Goal: Task Accomplishment & Management: Complete application form

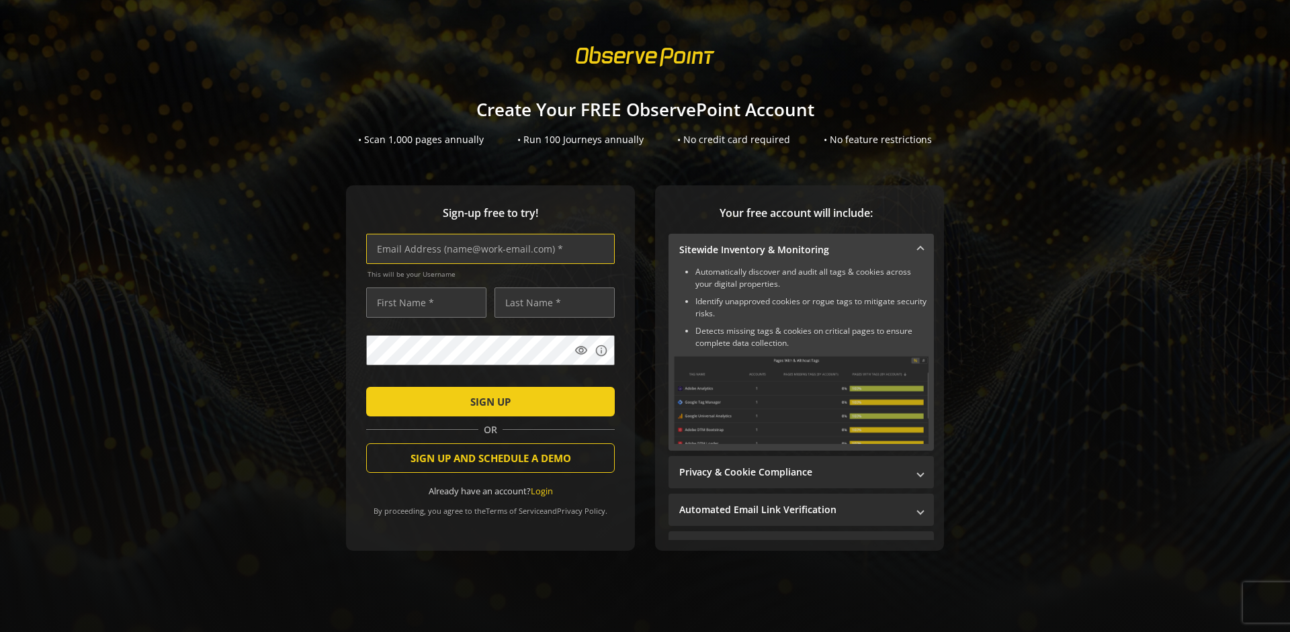
click at [487, 249] on input "text" at bounding box center [490, 249] width 249 height 30
type input "[EMAIL_ADDRESS][DOMAIN_NAME]"
click at [423, 302] on input "text" at bounding box center [426, 302] width 120 height 30
type input "Test"
click at [551, 302] on input "text" at bounding box center [554, 302] width 120 height 30
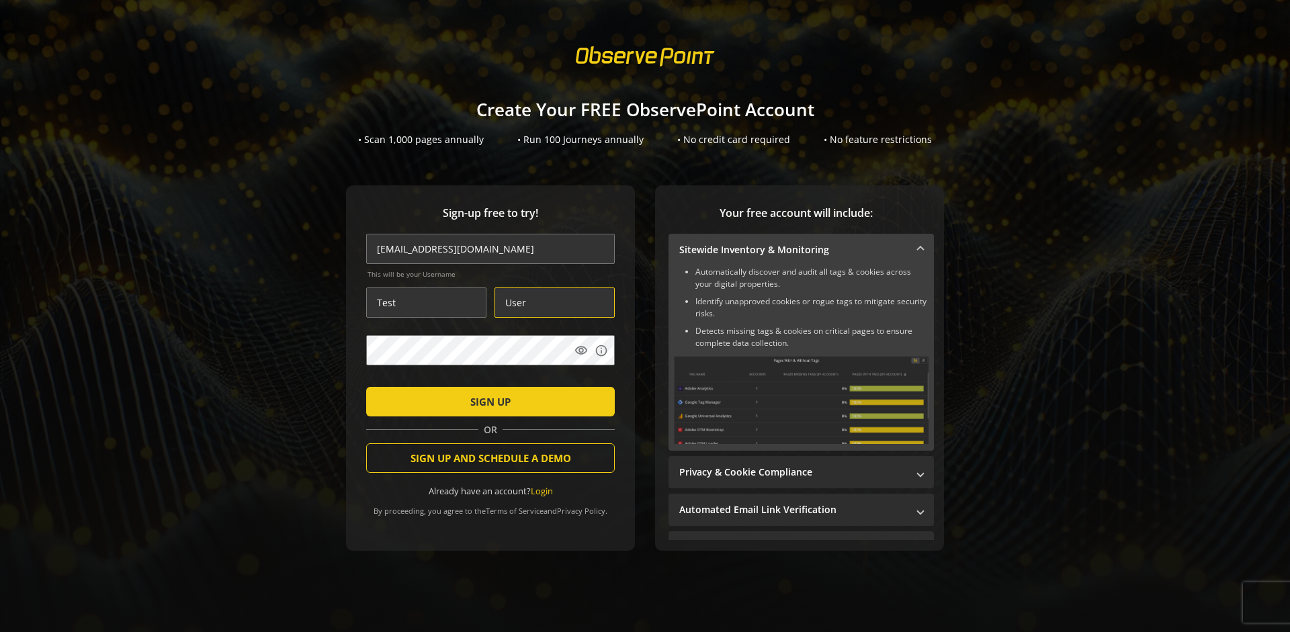
type input "User"
click at [487, 401] on span "SIGN UP" at bounding box center [490, 402] width 40 height 24
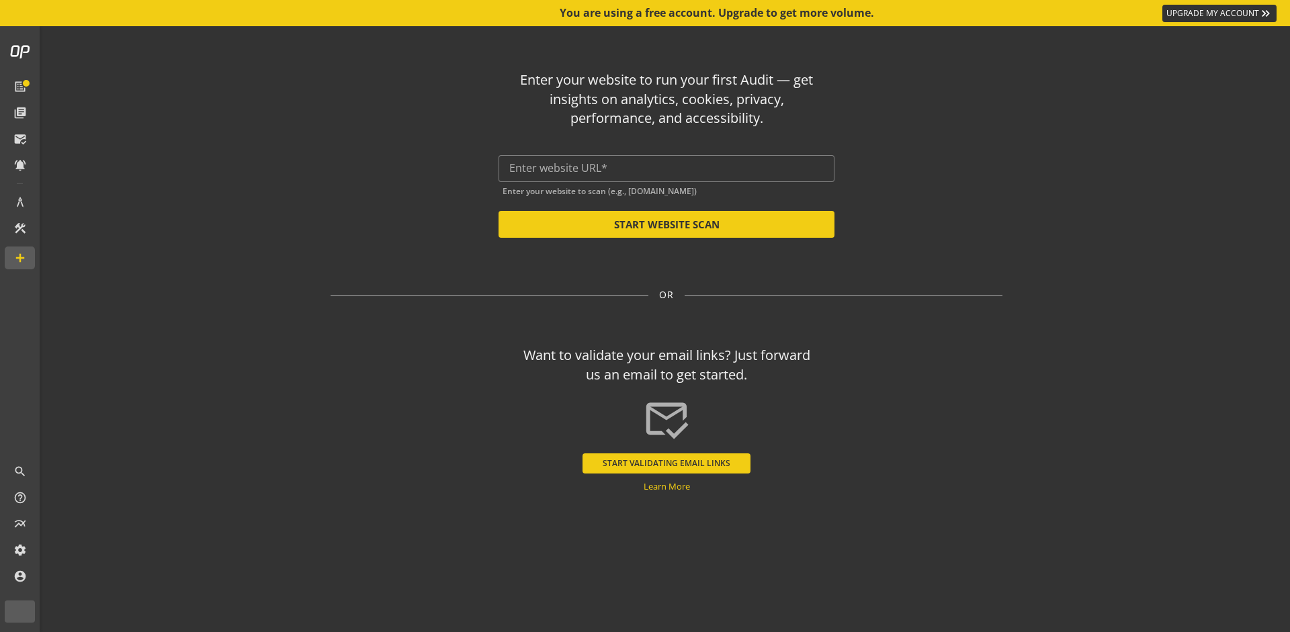
click at [666, 168] on input "text" at bounding box center [666, 168] width 314 height 13
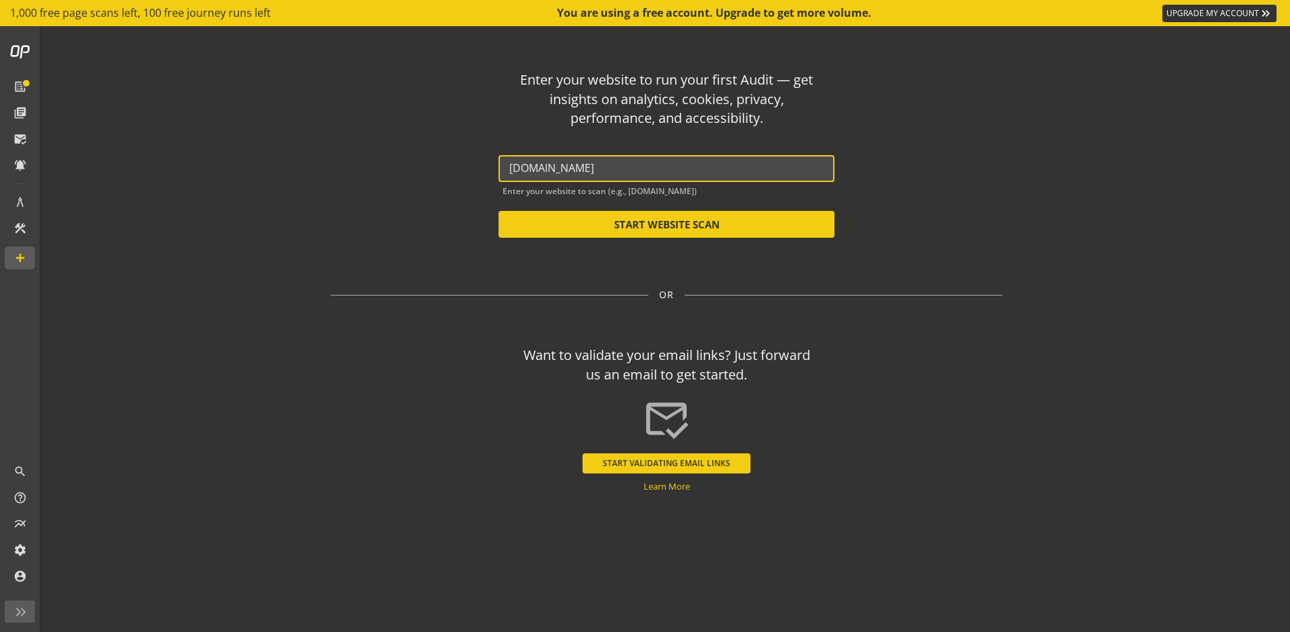
click at [666, 224] on button "START WEBSITE SCAN" at bounding box center [666, 224] width 336 height 27
type input "[URL][DOMAIN_NAME]"
